Goal: Ask a question

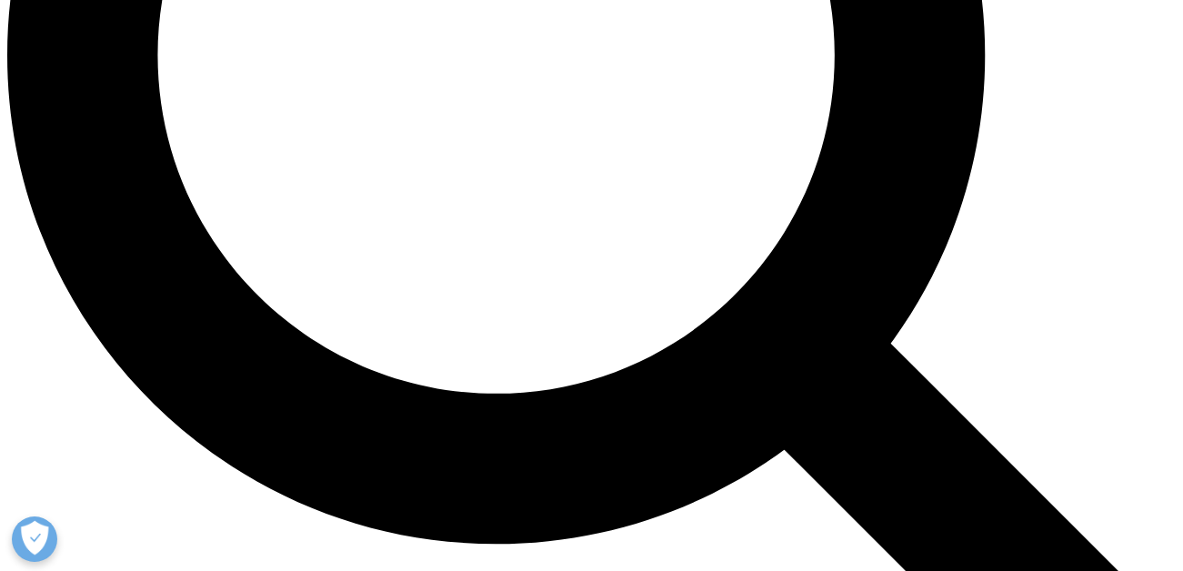
scroll to position [1545, 0]
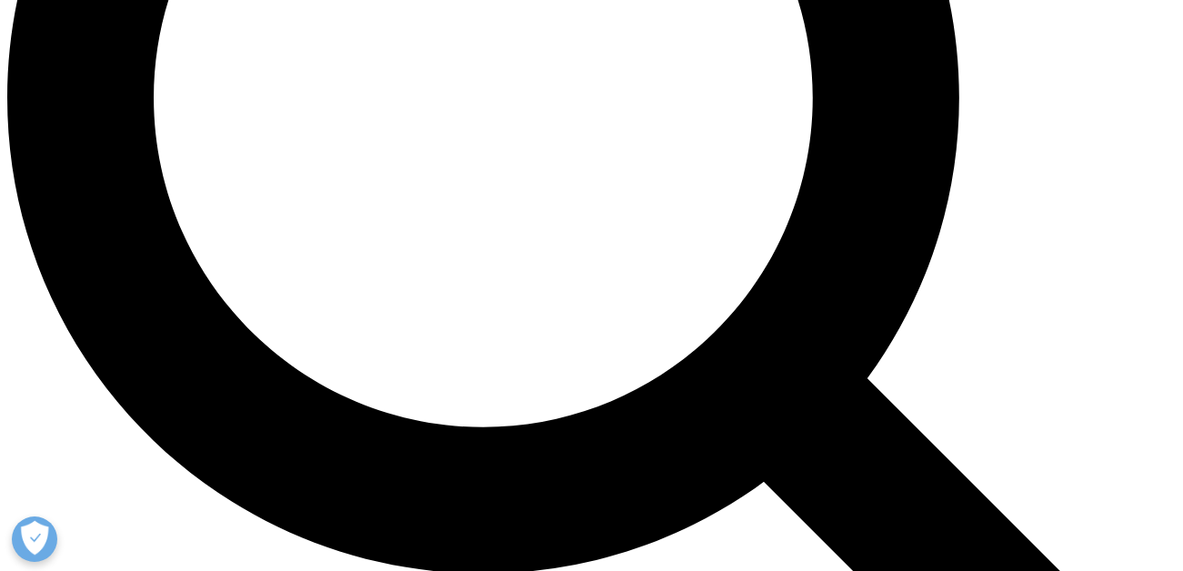
drag, startPoint x: 339, startPoint y: 216, endPoint x: 614, endPoint y: 266, distance: 279.1
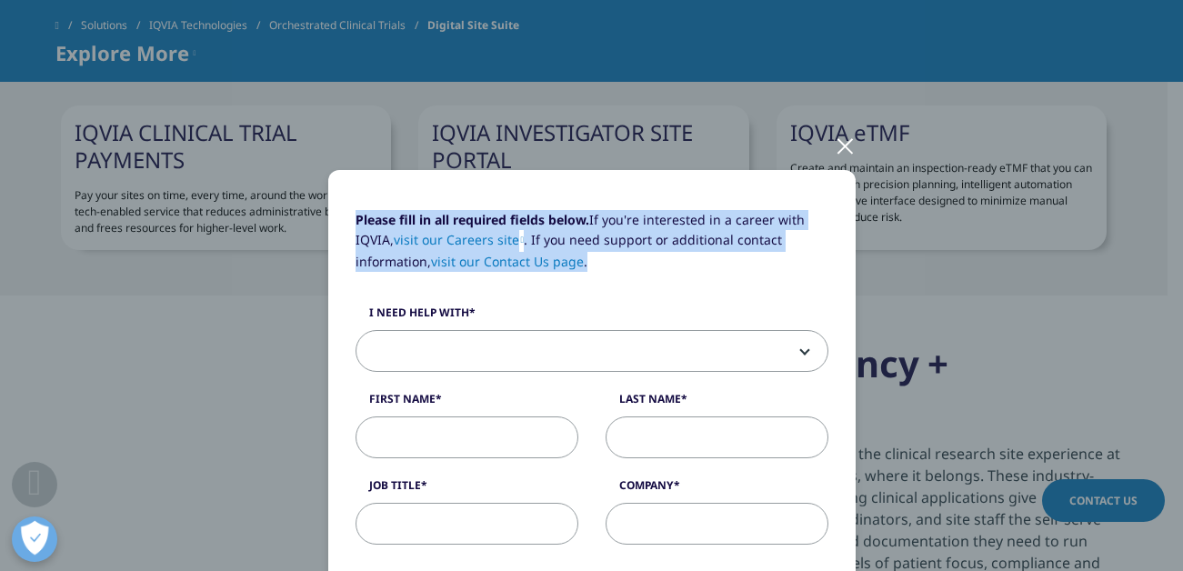
drag, startPoint x: 606, startPoint y: 267, endPoint x: 344, endPoint y: 223, distance: 266.5
click at [344, 223] on div "Please fill in all required fields below. If you're interested in a career with…" at bounding box center [592, 247] width 500 height 75
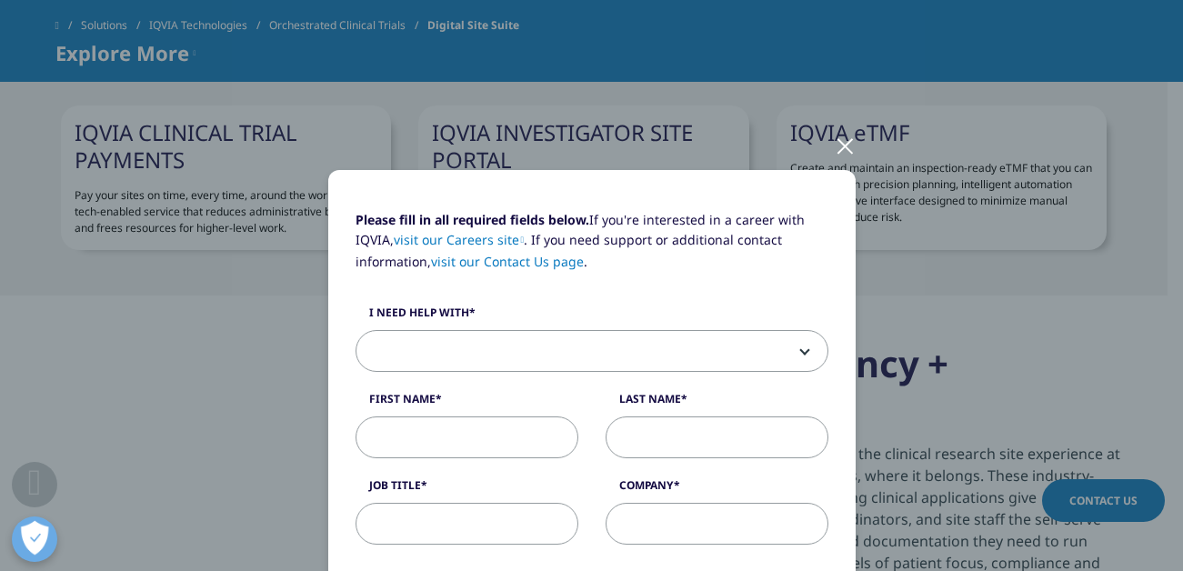
click at [695, 301] on div "Please fill in all required fields below. If you're interested in a career with…" at bounding box center [592, 387] width 500 height 354
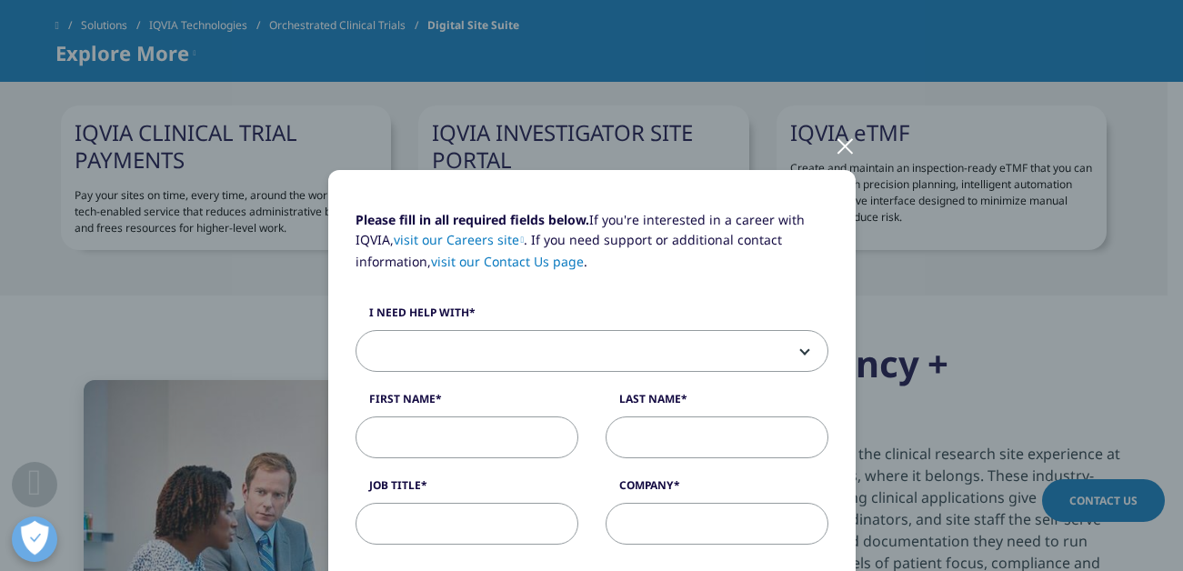
click at [837, 136] on div at bounding box center [845, 145] width 21 height 50
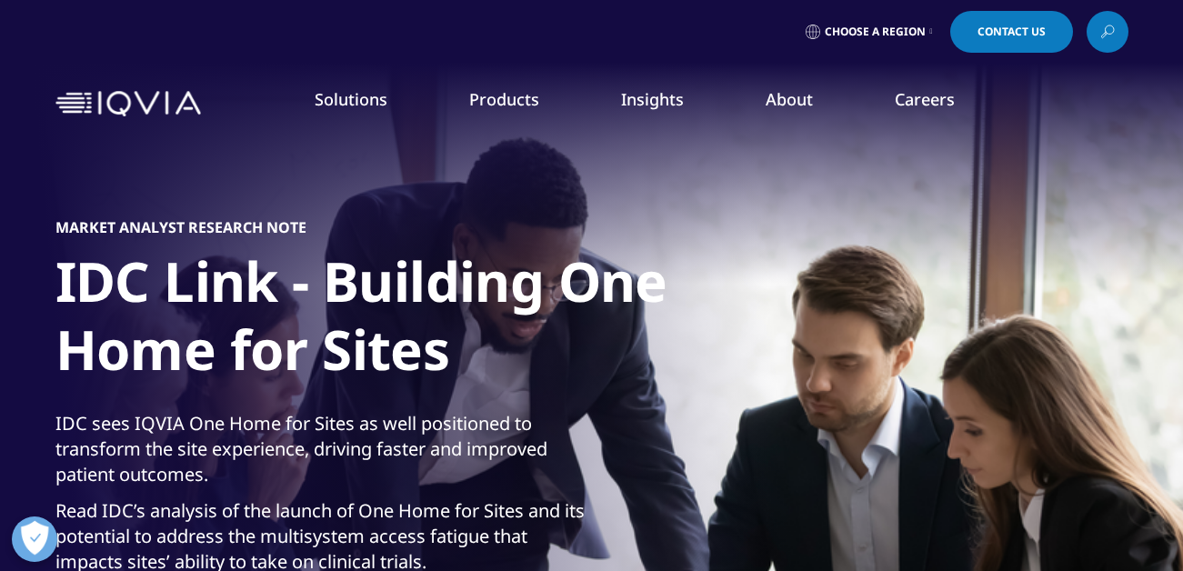
scroll to position [0, 0]
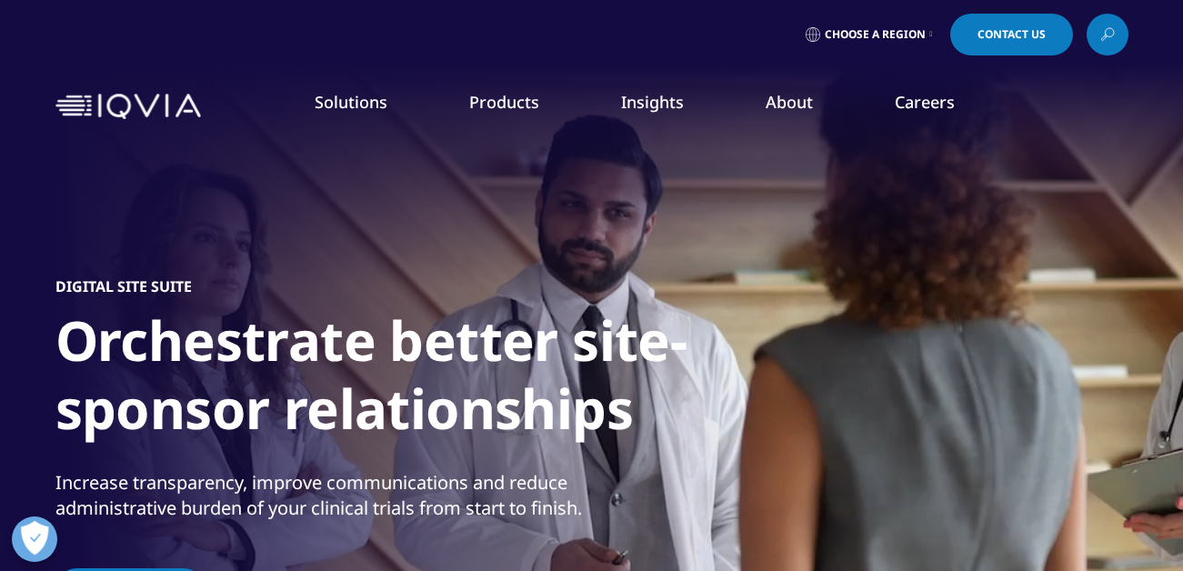
click at [1029, 50] on link "Contact Us" at bounding box center [1011, 35] width 123 height 42
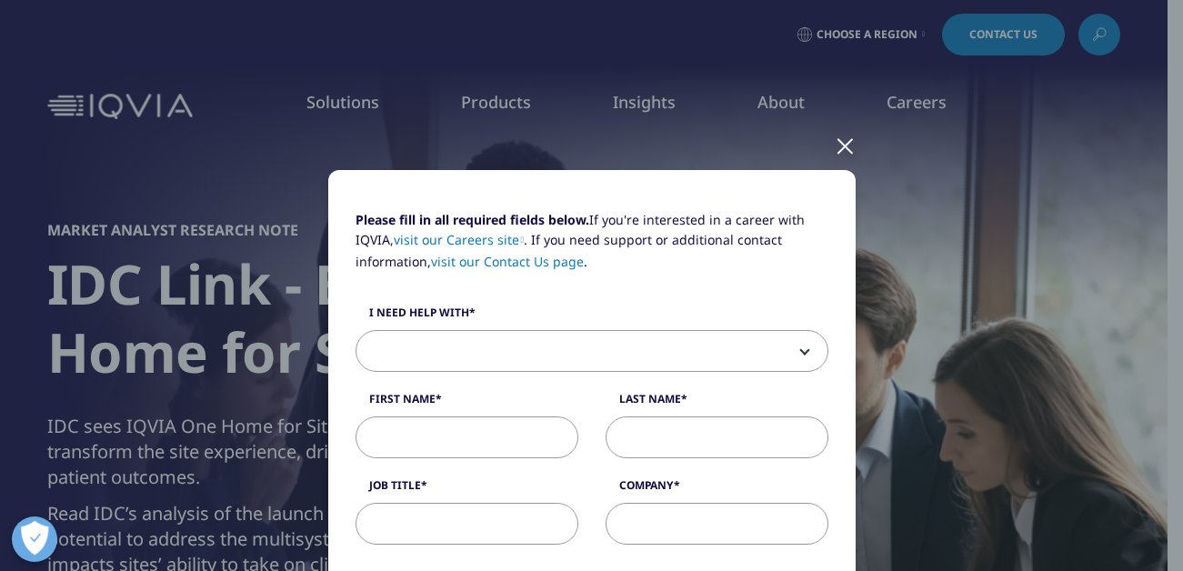
click at [548, 255] on link "visit our Contact Us page" at bounding box center [507, 261] width 153 height 17
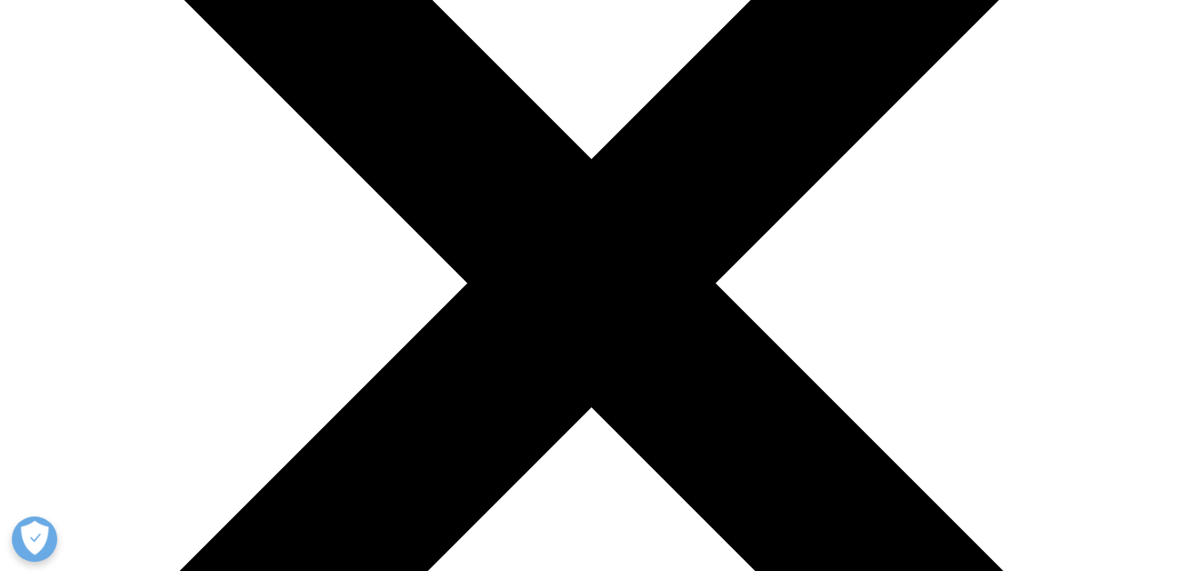
scroll to position [364, 0]
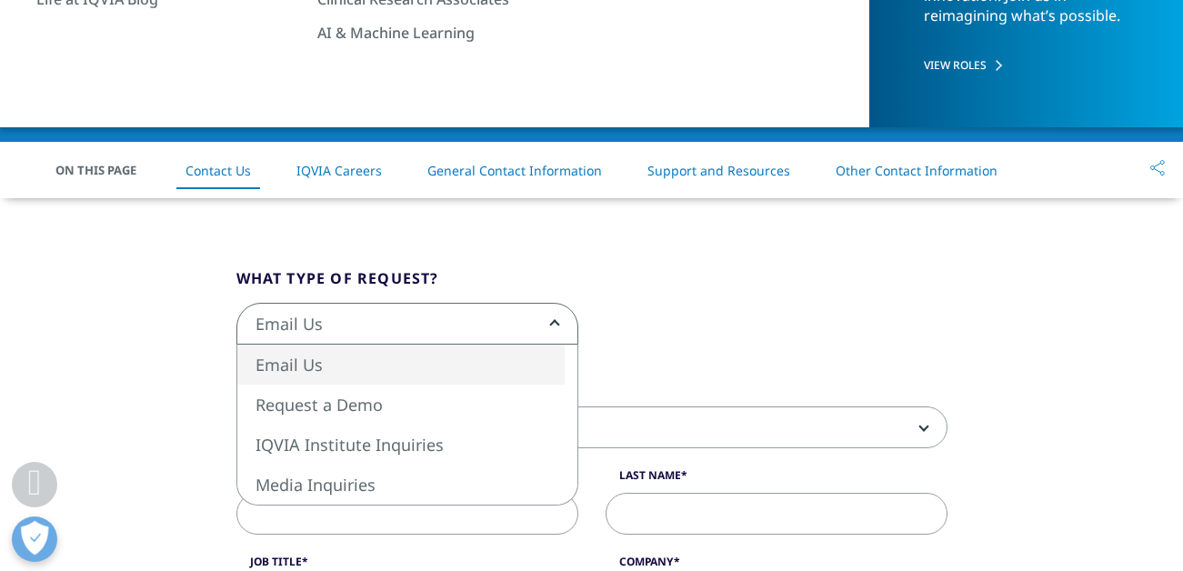
click at [551, 324] on b at bounding box center [551, 324] width 0 height 0
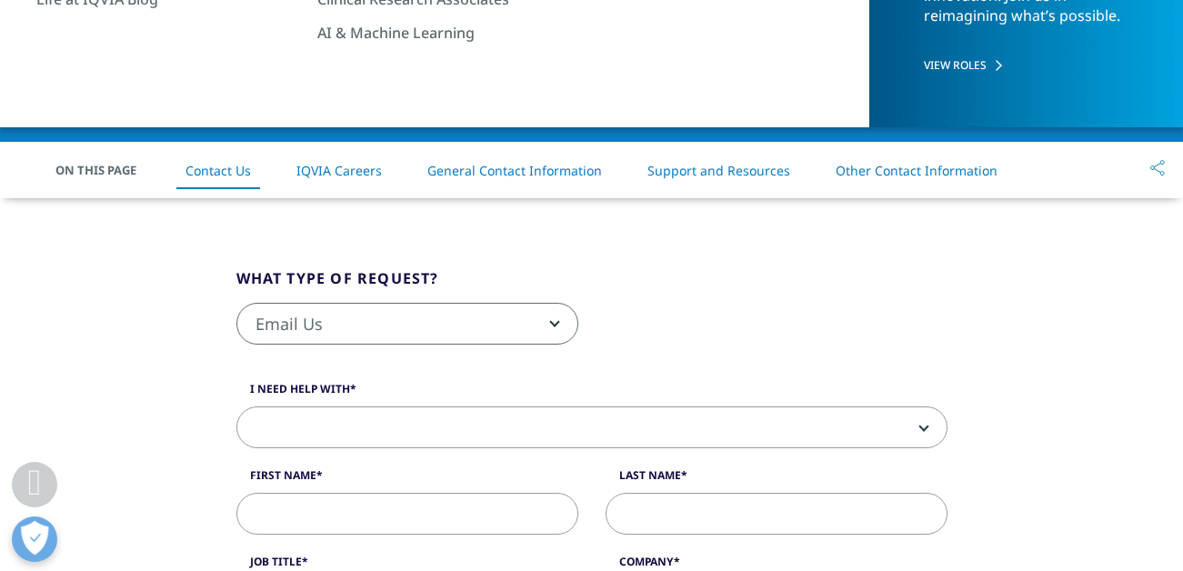
click at [803, 319] on div "Email Us Request a Demo IQVIA Institute Inquiries Media Inquiries Email Us" at bounding box center [592, 333] width 738 height 61
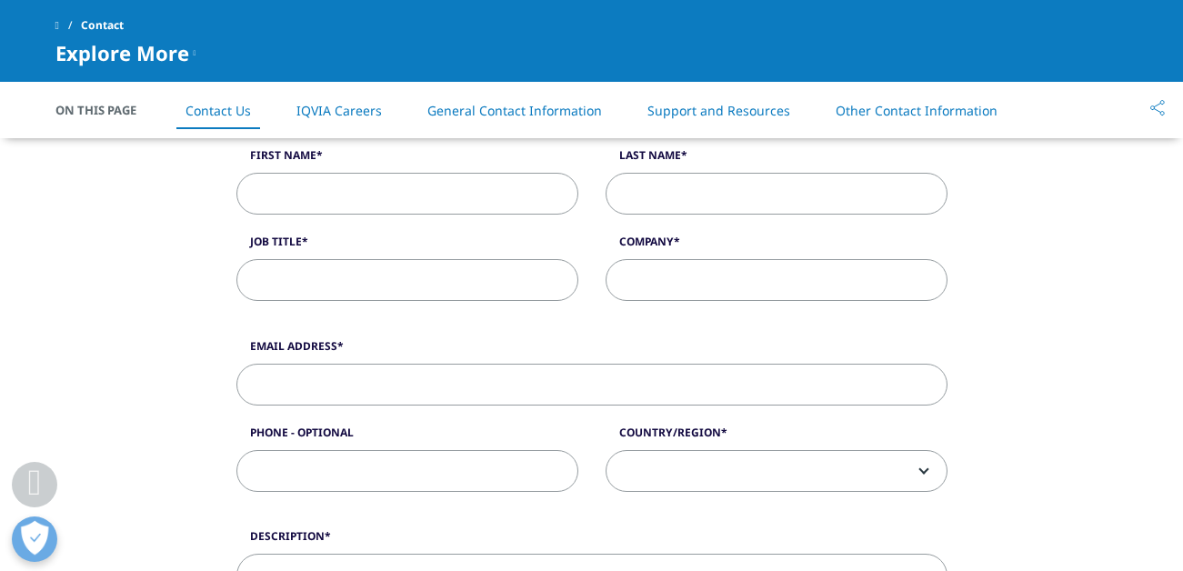
scroll to position [455, 0]
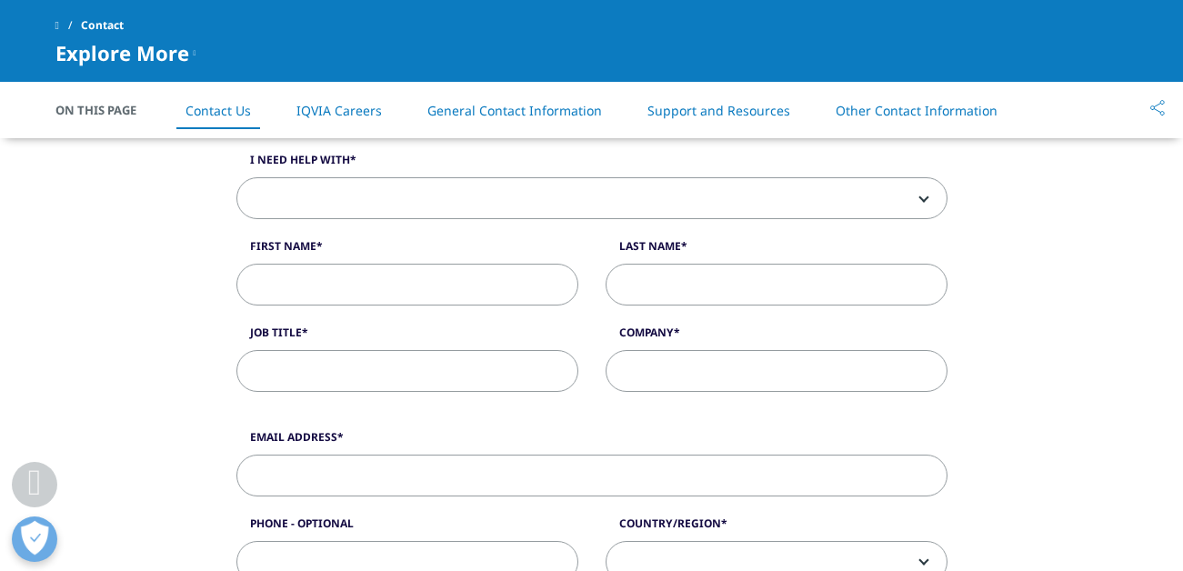
click at [930, 197] on span at bounding box center [591, 199] width 709 height 42
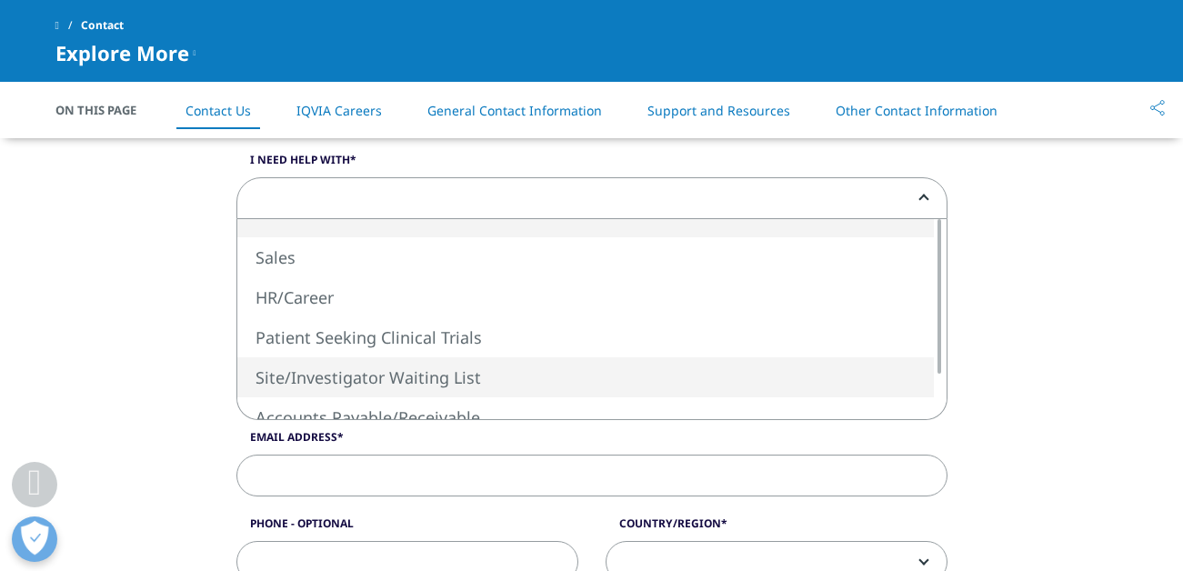
drag, startPoint x: 514, startPoint y: 377, endPoint x: 306, endPoint y: 374, distance: 207.3
select select "Site/Investigator Waiting List"
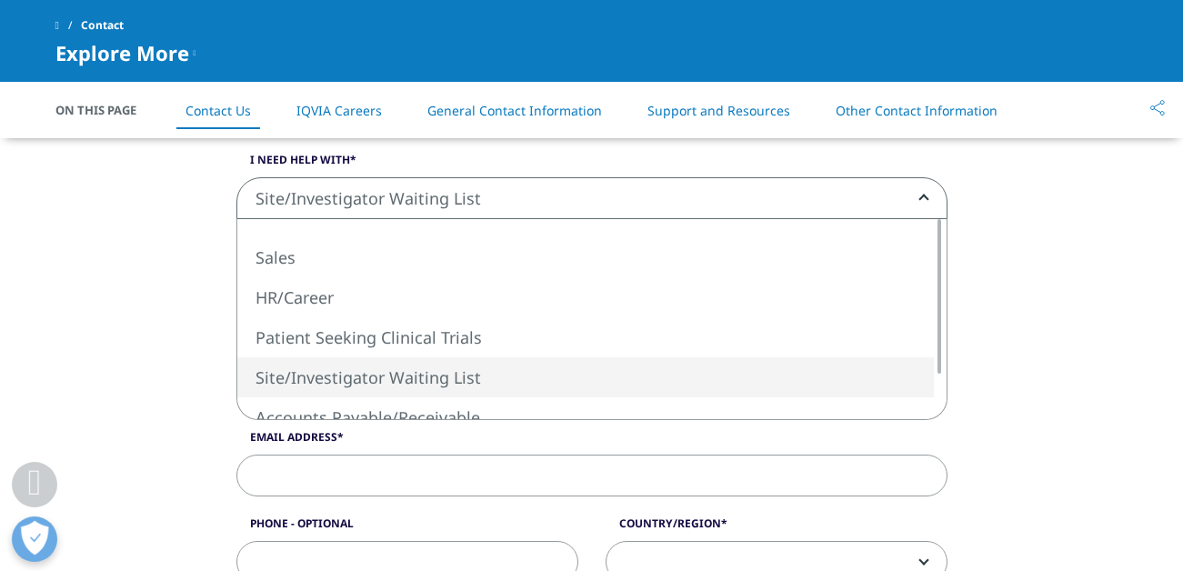
drag, startPoint x: 525, startPoint y: 189, endPoint x: 287, endPoint y: 188, distance: 238.2
click at [329, 188] on span "Site/Investigator Waiting List" at bounding box center [591, 199] width 709 height 42
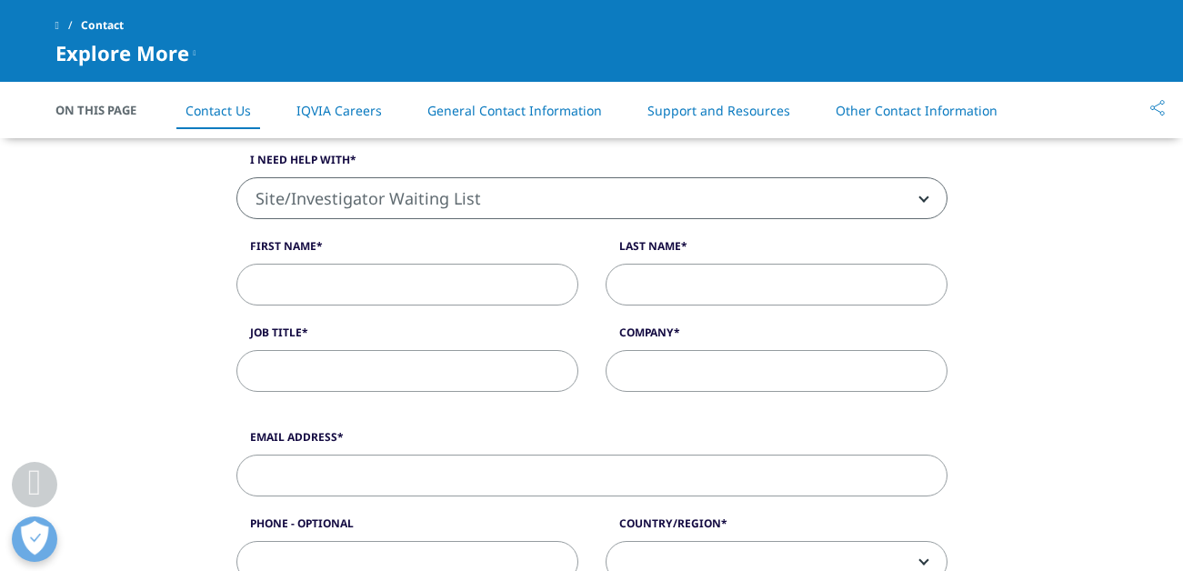
click at [990, 265] on div "What type of request? Email Us Request a Demo IQVIA Institute Inquiries Media I…" at bounding box center [592, 555] width 1036 height 1172
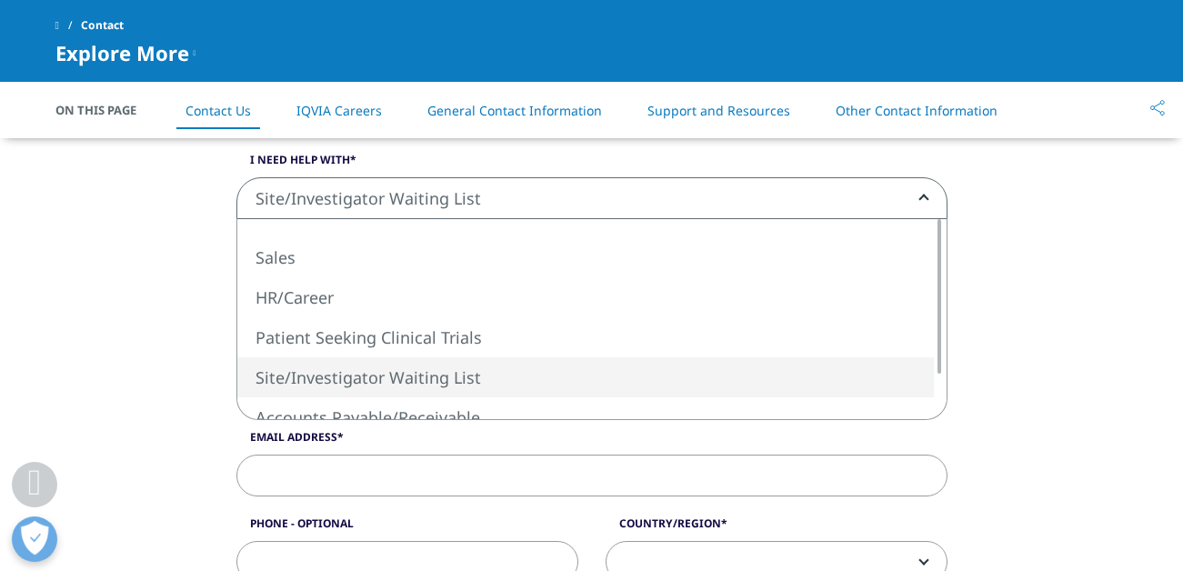
drag, startPoint x: 256, startPoint y: 195, endPoint x: 425, endPoint y: 200, distance: 169.1
click at [425, 200] on span "Site/Investigator Waiting List" at bounding box center [591, 199] width 709 height 42
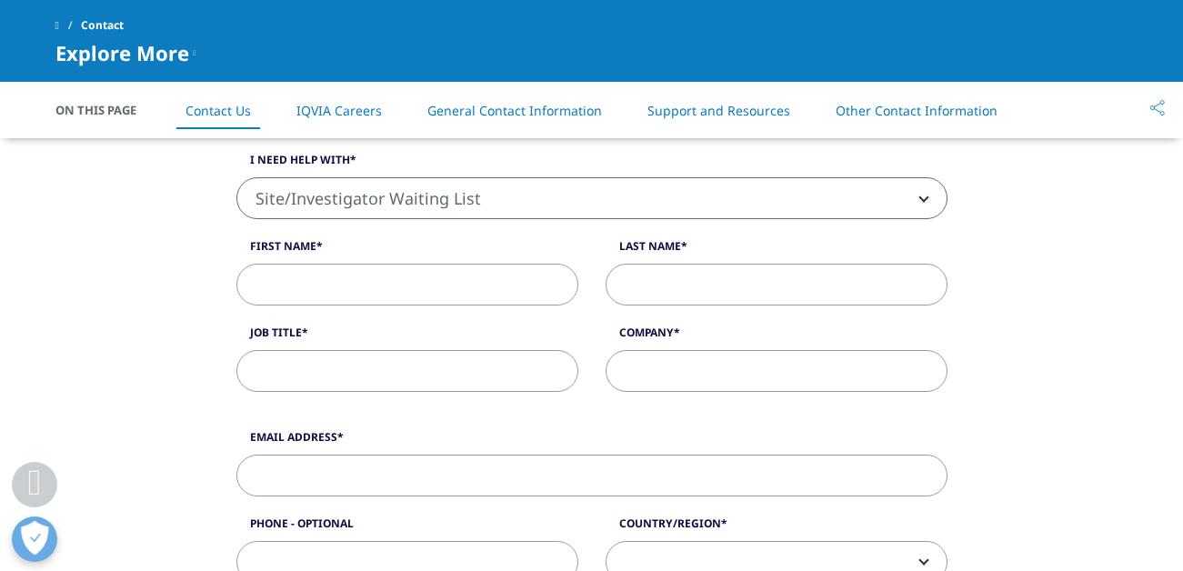
drag, startPoint x: 487, startPoint y: 205, endPoint x: 387, endPoint y: 190, distance: 101.0
click at [410, 195] on span "Site/Investigator Waiting List" at bounding box center [591, 199] width 709 height 42
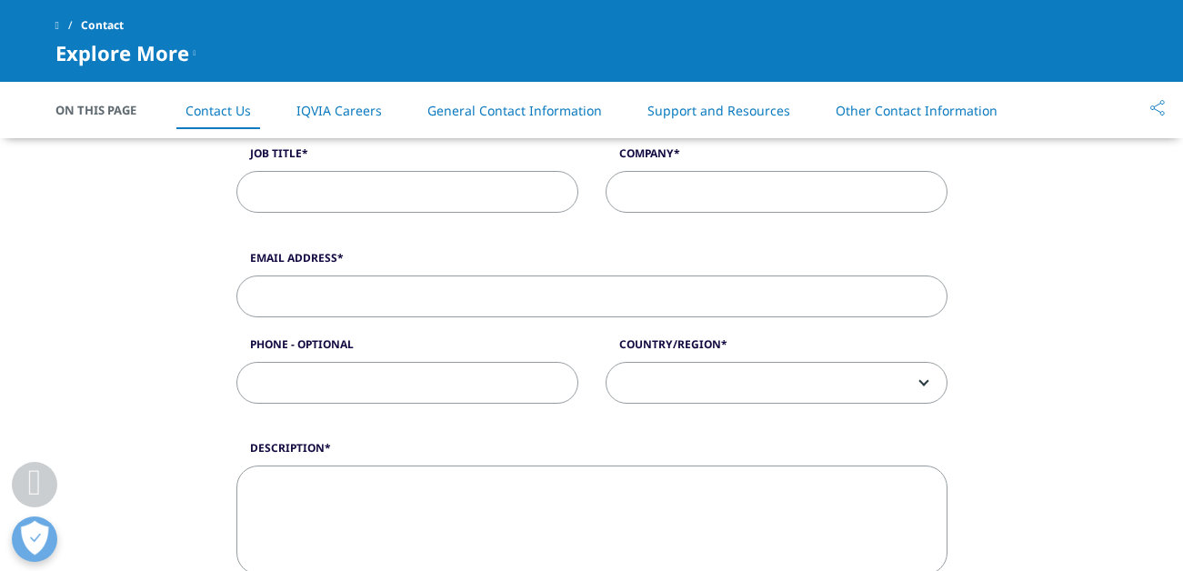
scroll to position [636, 0]
click at [920, 380] on b at bounding box center [920, 380] width 0 height 0
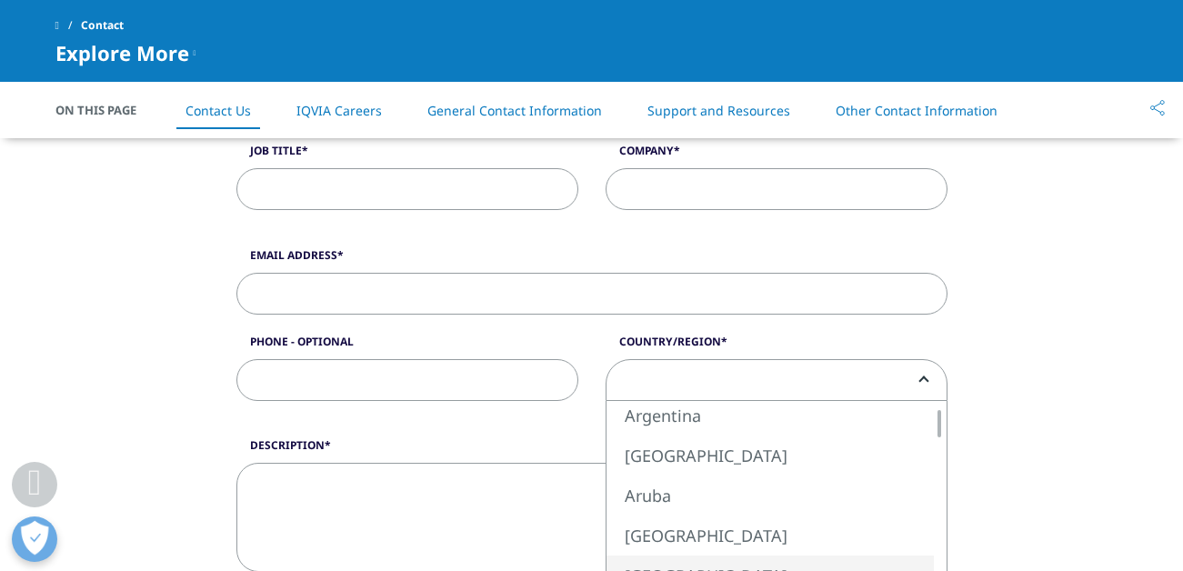
scroll to position [1136, 0]
